Goal: Transaction & Acquisition: Purchase product/service

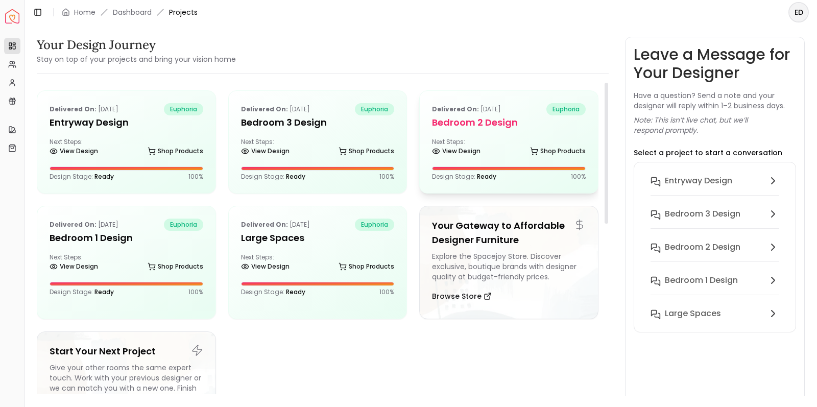
click at [494, 136] on div "Delivered on: [DATE] euphoria Bedroom 2 design Next Steps: View Design Shop Pro…" at bounding box center [509, 142] width 178 height 102
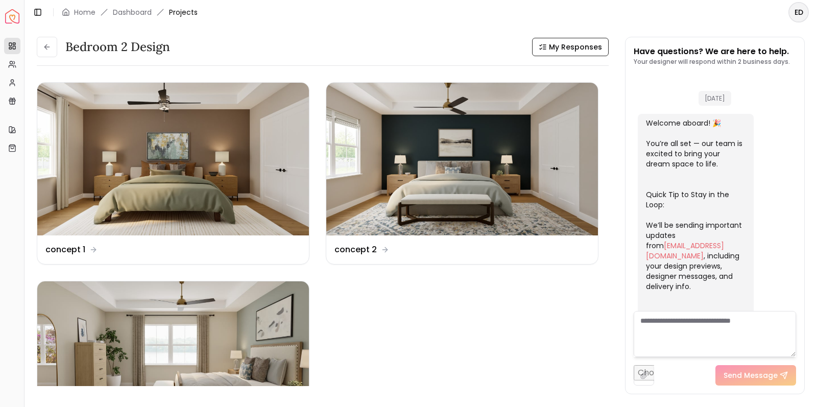
scroll to position [314, 0]
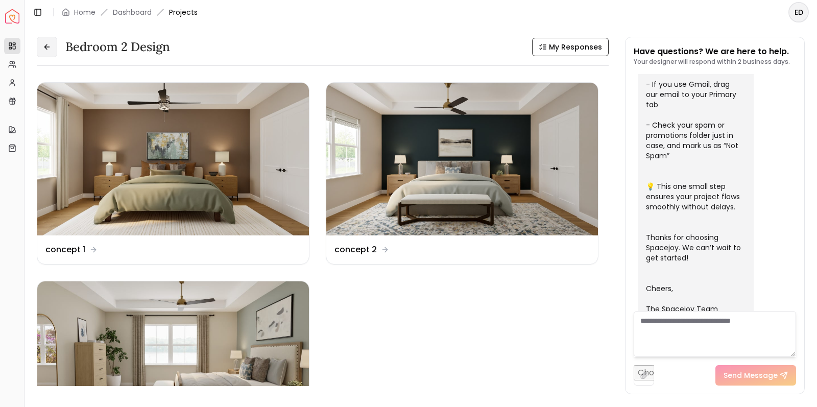
click at [52, 48] on button at bounding box center [47, 47] width 20 height 20
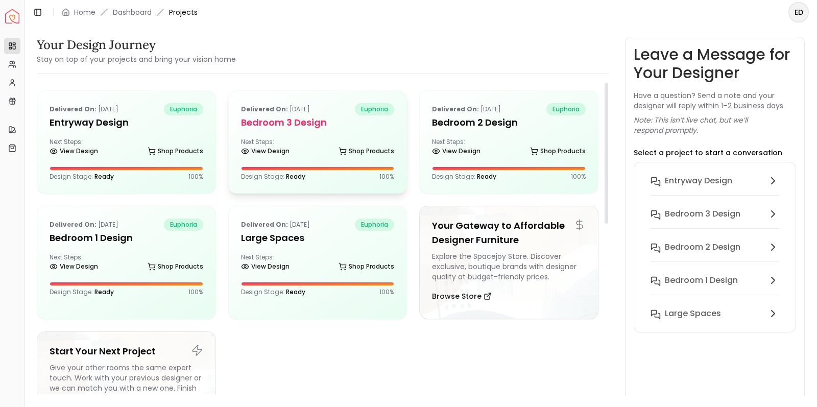
click at [266, 125] on h5 "Bedroom 3 design" at bounding box center [318, 122] width 154 height 14
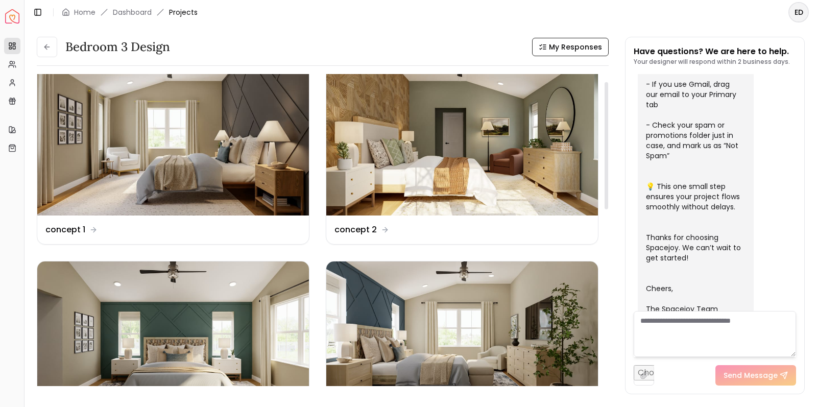
scroll to position [14, 0]
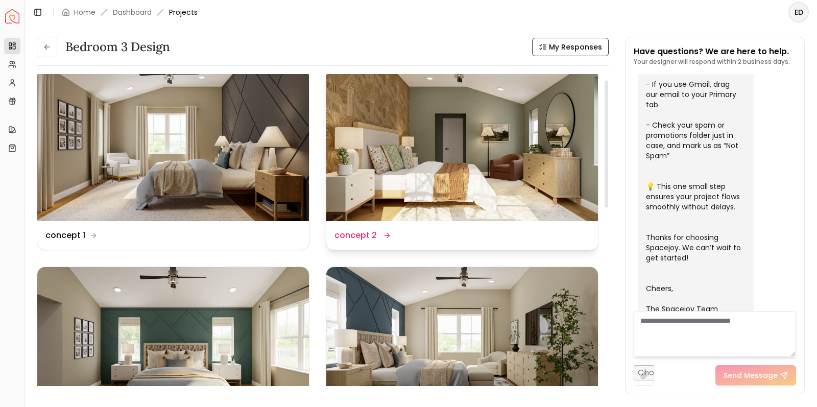
click at [365, 234] on dd "concept 2" at bounding box center [355, 235] width 42 height 12
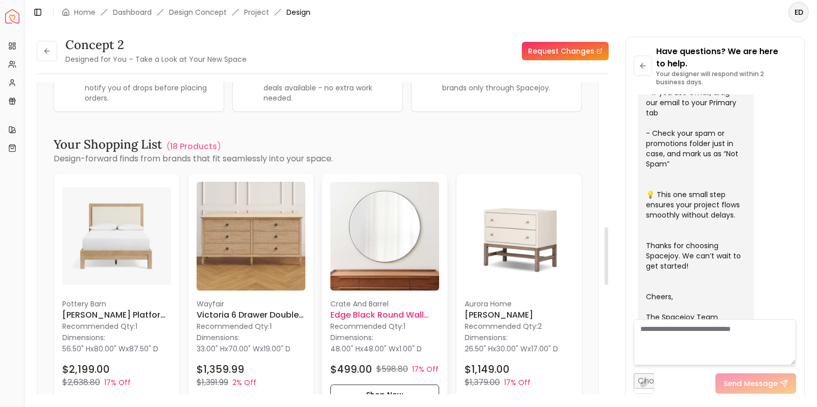
scroll to position [806, 0]
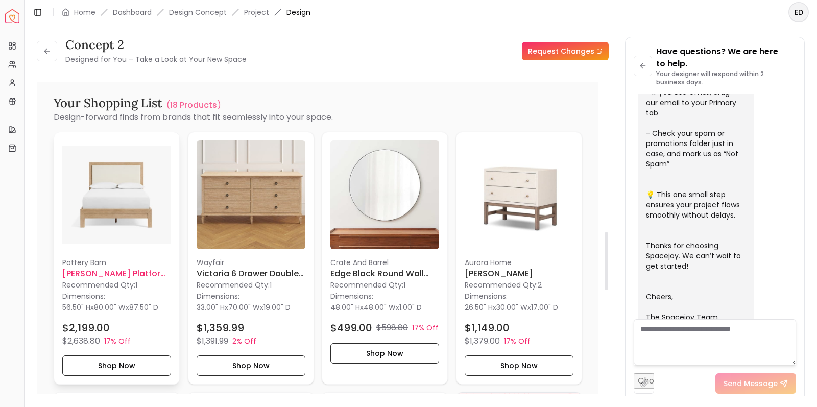
click at [117, 202] on img at bounding box center [116, 194] width 109 height 109
click at [135, 355] on button "Shop Now" at bounding box center [116, 365] width 109 height 20
click at [120, 360] on button "Shop Now" at bounding box center [116, 365] width 109 height 20
click at [131, 355] on button "Shop Now" at bounding box center [116, 365] width 109 height 20
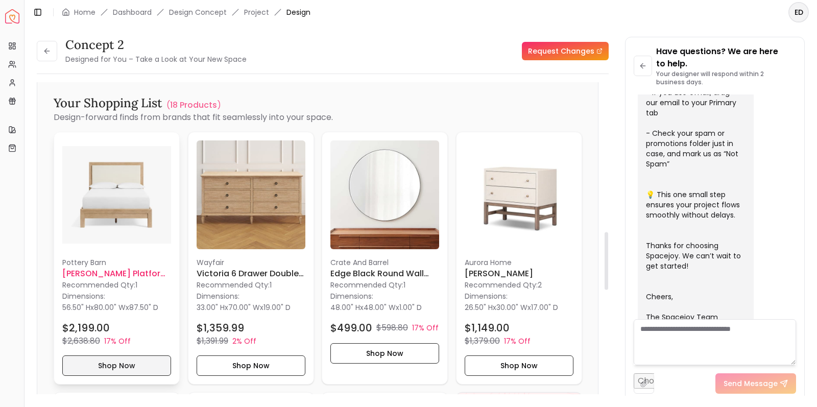
click at [131, 355] on button "Shop Now" at bounding box center [116, 365] width 109 height 20
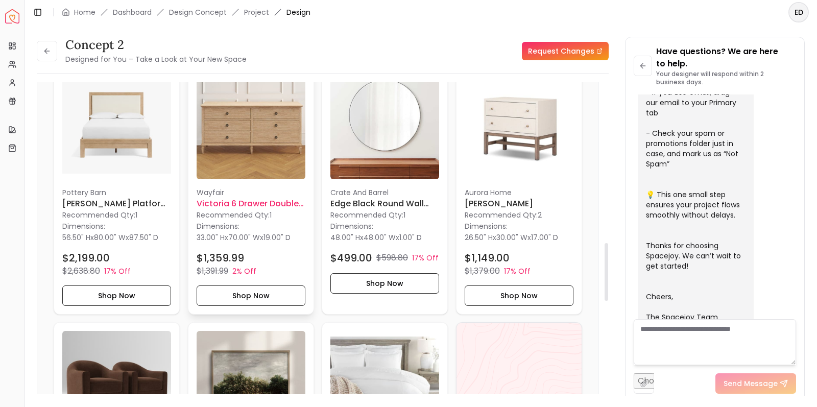
scroll to position [897, 0]
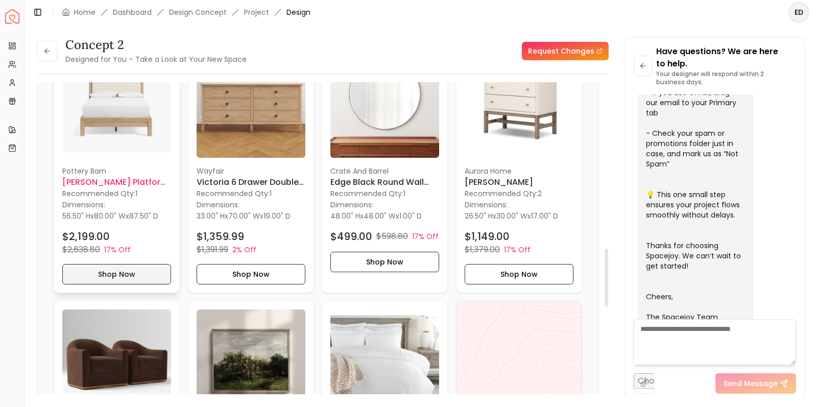
click at [131, 263] on button "Shop Now" at bounding box center [116, 273] width 109 height 20
click at [138, 153] on div "Pottery Barn Linwood Platform Bed-King Recommended Qty: 1 Dimensions: 56.50" H …" at bounding box center [116, 167] width 125 height 252
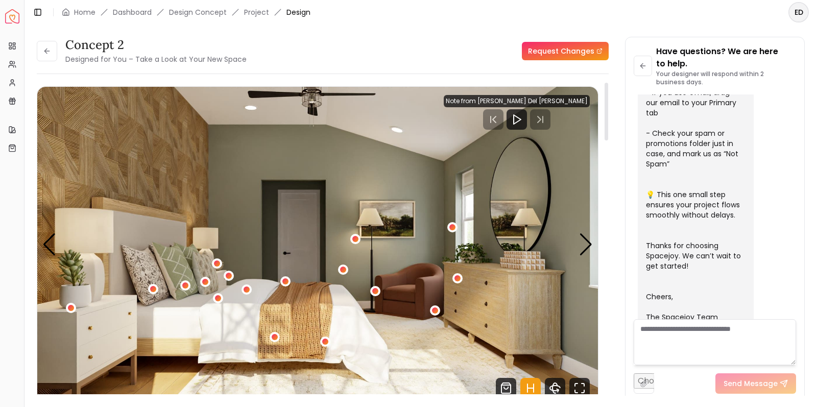
scroll to position [0, 0]
click at [46, 50] on icon at bounding box center [45, 50] width 3 height 5
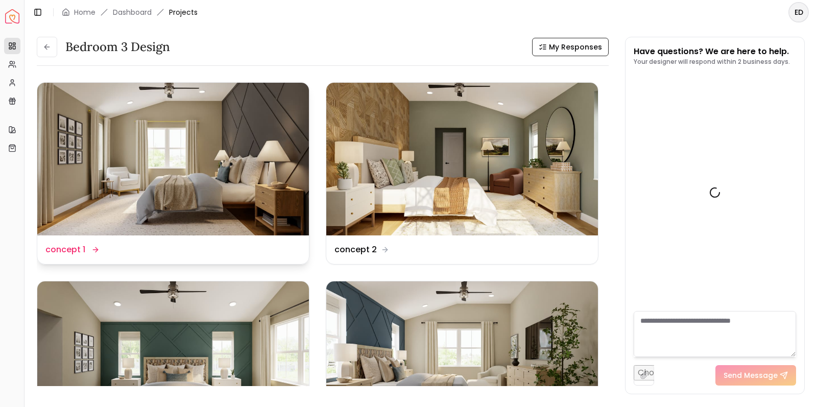
scroll to position [314, 0]
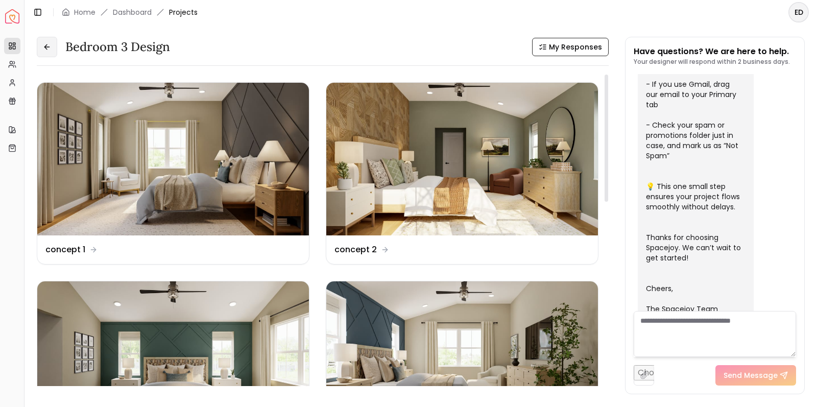
click at [47, 46] on icon at bounding box center [47, 47] width 8 height 8
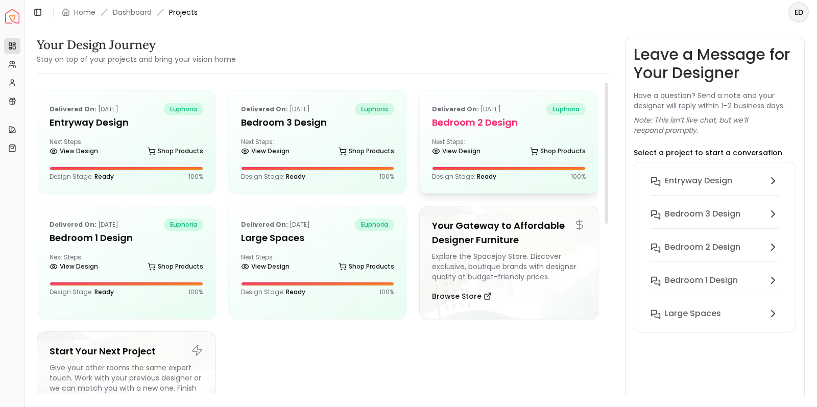
click at [532, 166] on div "Delivered on: [DATE] euphoria Bedroom 2 design Next Steps: View Design Shop Pro…" at bounding box center [509, 142] width 178 height 102
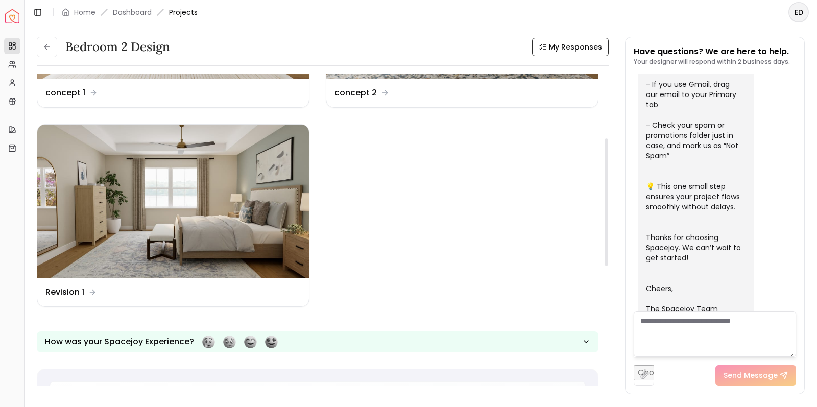
scroll to position [221, 0]
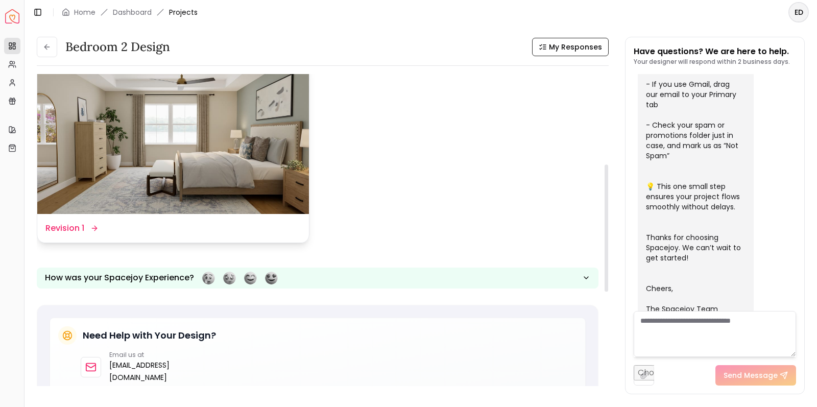
click at [226, 169] on img at bounding box center [173, 137] width 272 height 153
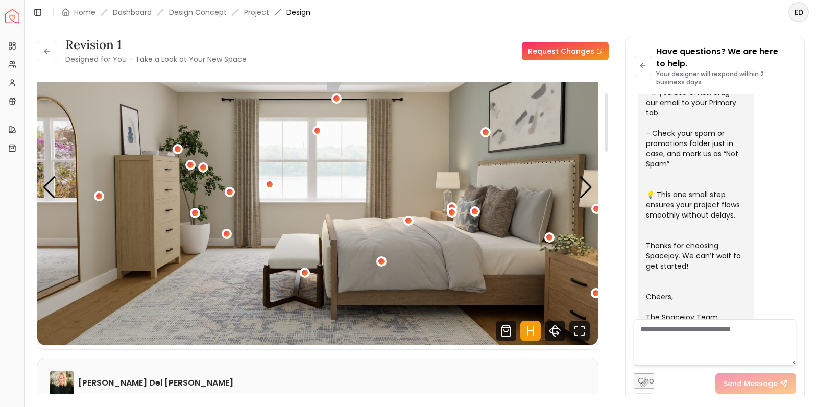
scroll to position [54, 0]
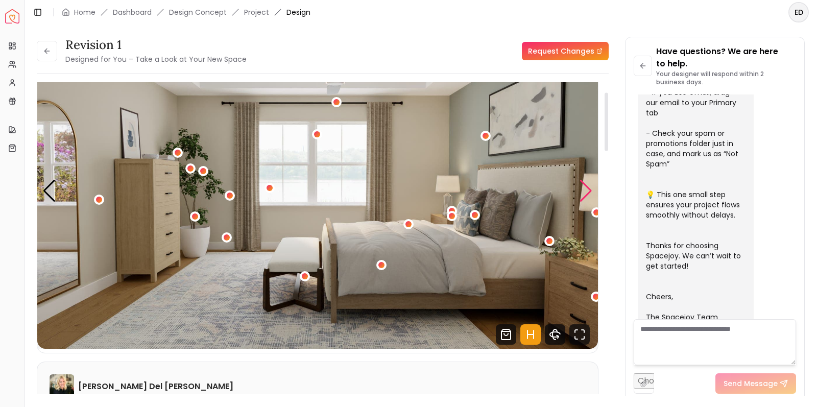
click at [590, 197] on div "Next slide" at bounding box center [586, 191] width 14 height 22
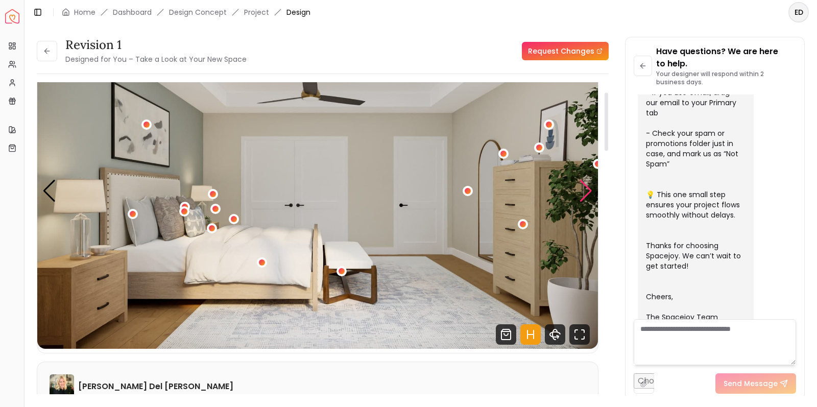
click at [586, 192] on div "Next slide" at bounding box center [586, 191] width 14 height 22
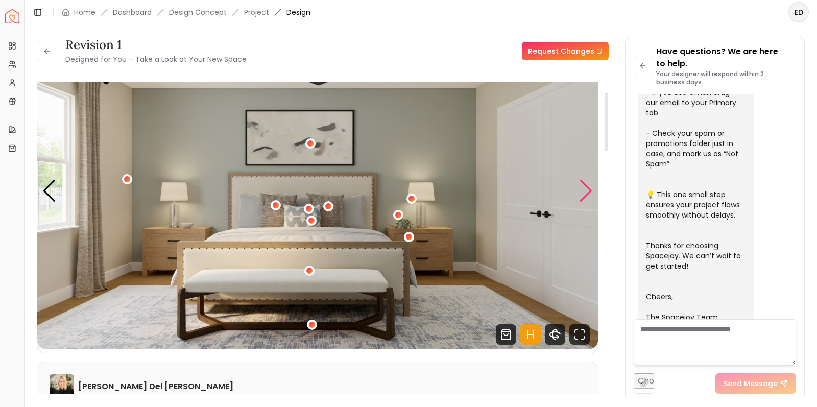
click at [586, 192] on div "Next slide" at bounding box center [586, 191] width 14 height 22
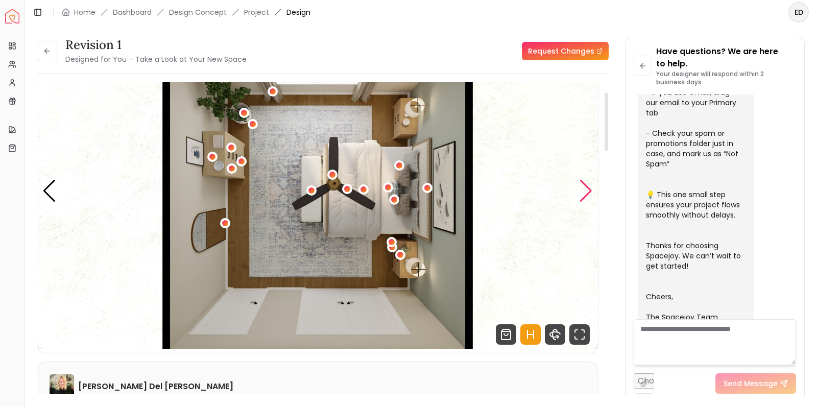
click at [586, 192] on div "Next slide" at bounding box center [586, 191] width 14 height 22
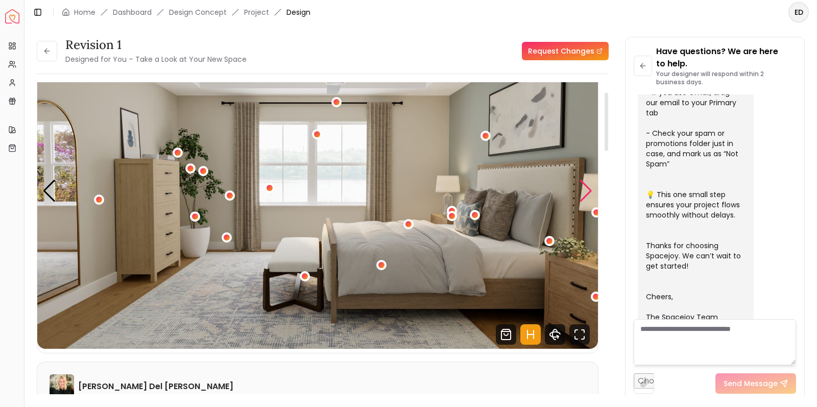
click at [584, 195] on div "Next slide" at bounding box center [586, 191] width 14 height 22
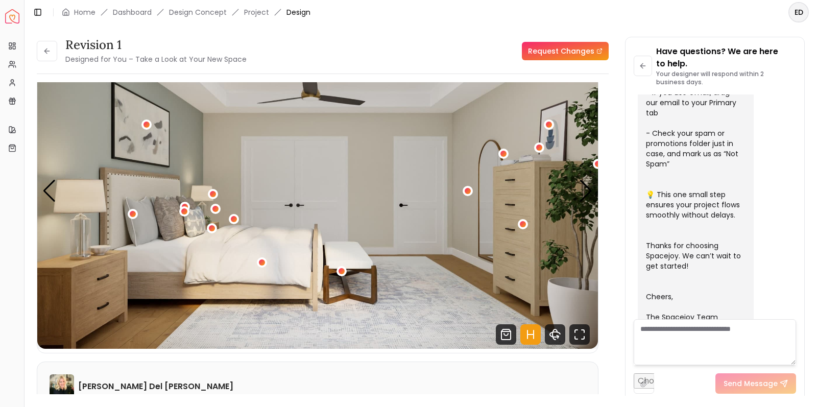
scroll to position [0, 0]
